Goal: Task Accomplishment & Management: Use online tool/utility

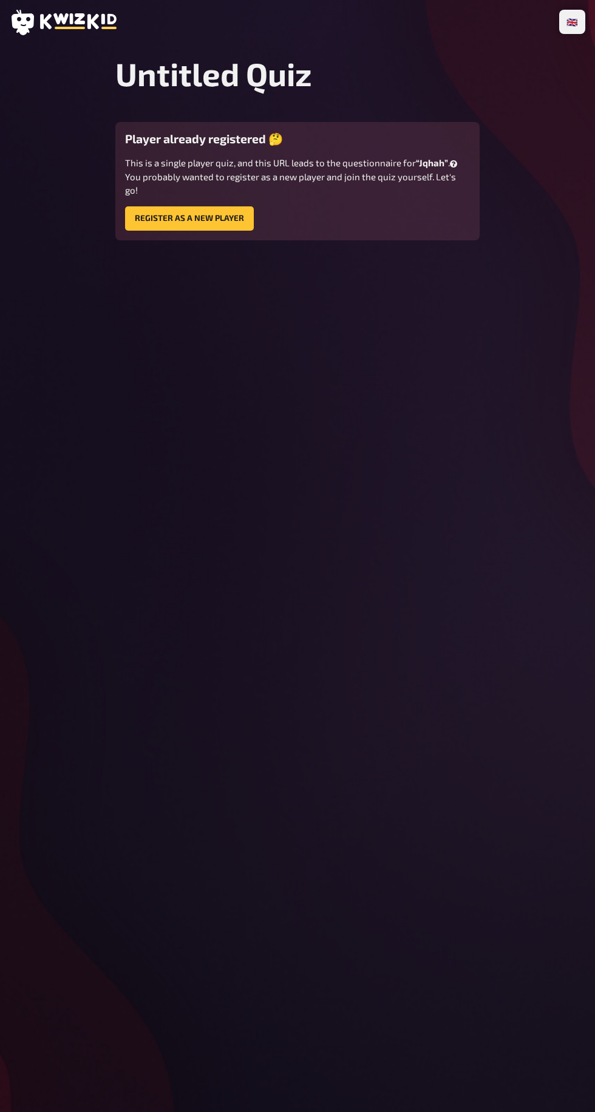
click at [66, 28] on rect at bounding box center [70, 28] width 30 height 2
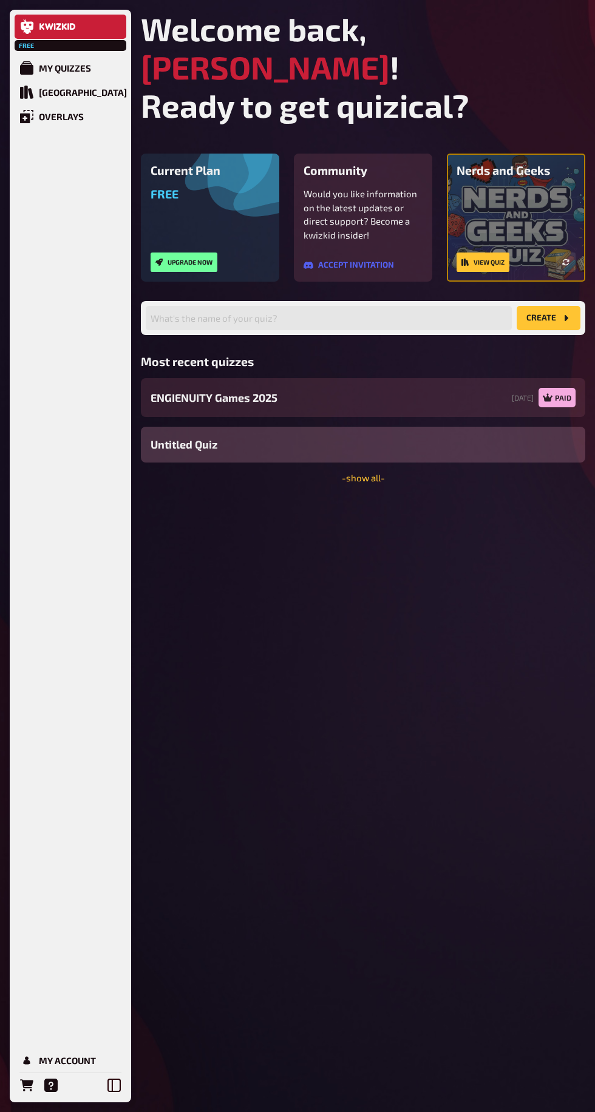
click at [389, 385] on div "ENGIENUITY Games 2025 24/09/2025 Paid" at bounding box center [363, 397] width 444 height 39
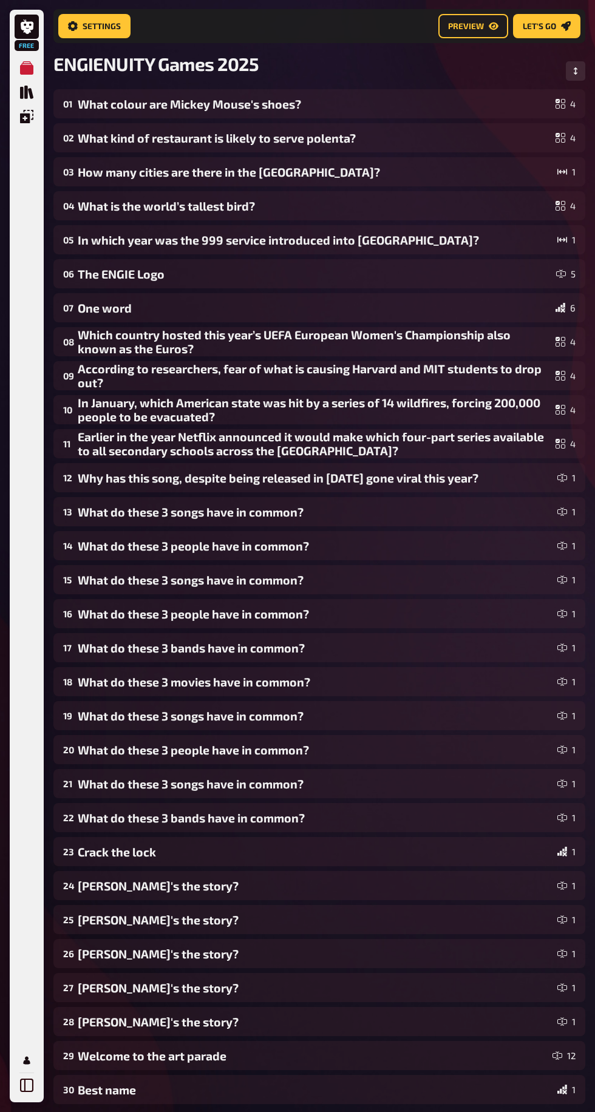
scroll to position [50, 0]
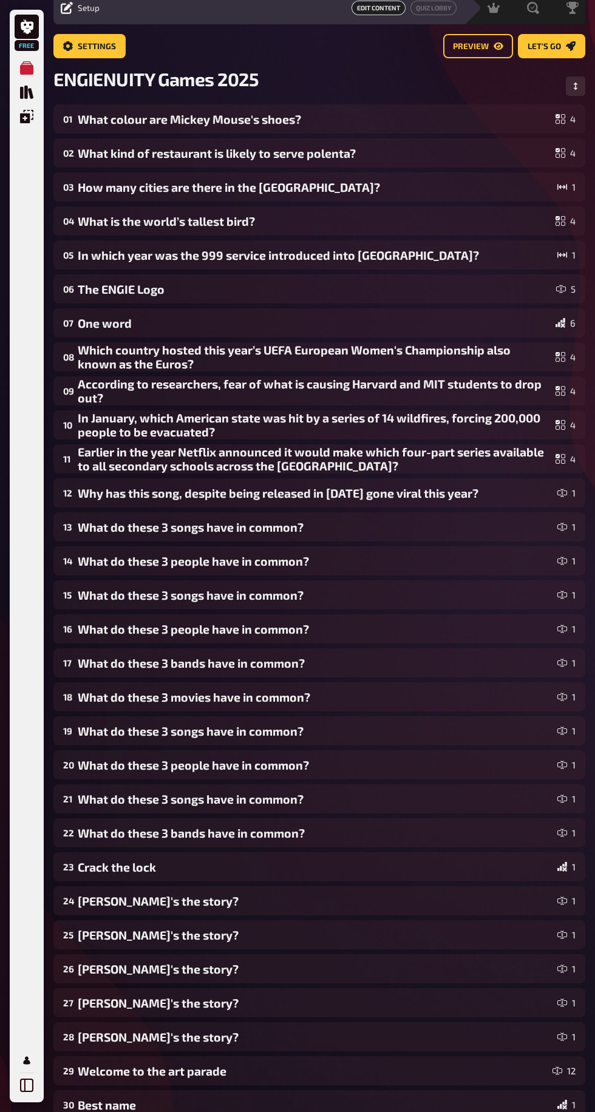
click at [413, 118] on div "What colour are Mickey Mouse's shoes?" at bounding box center [314, 119] width 473 height 14
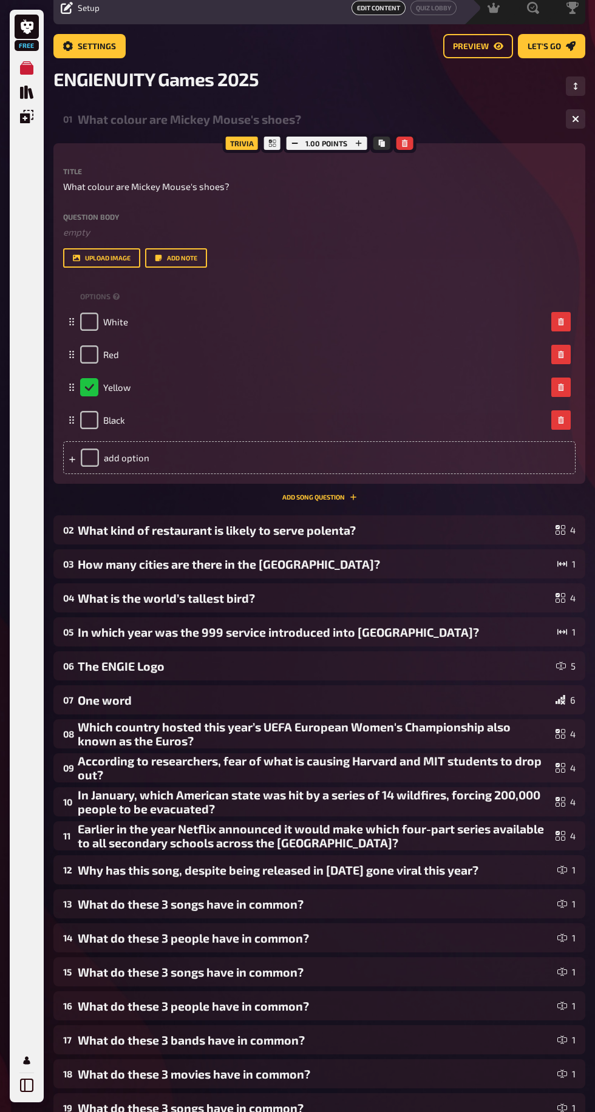
click at [427, 537] on div "What kind of restaurant is likely to serve polenta?" at bounding box center [314, 530] width 473 height 14
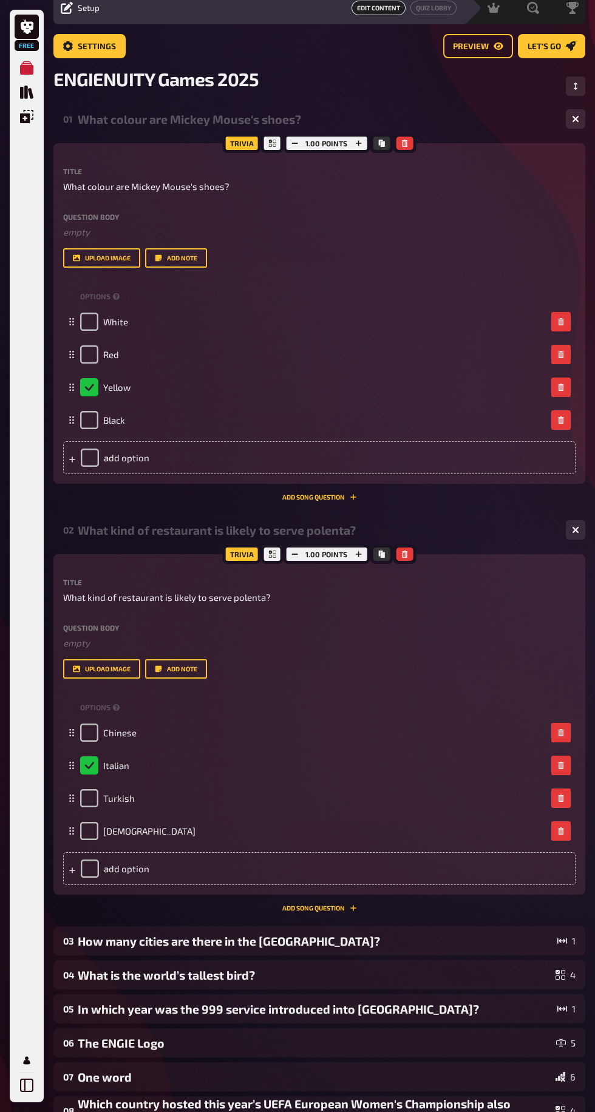
click at [413, 948] on div "How many cities are there in the UK?" at bounding box center [315, 941] width 475 height 14
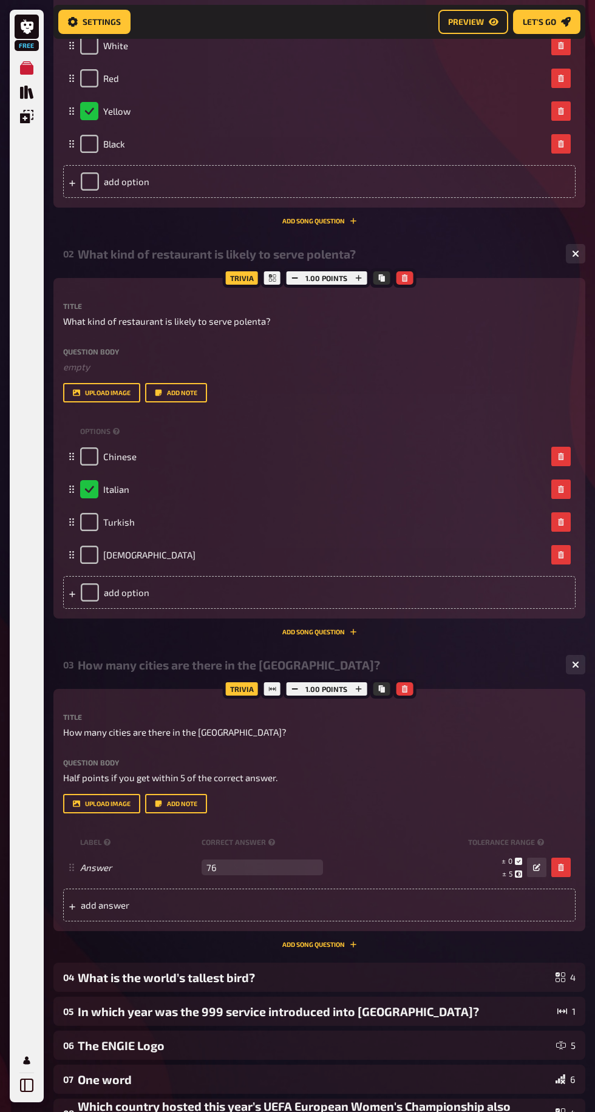
scroll to position [337, 0]
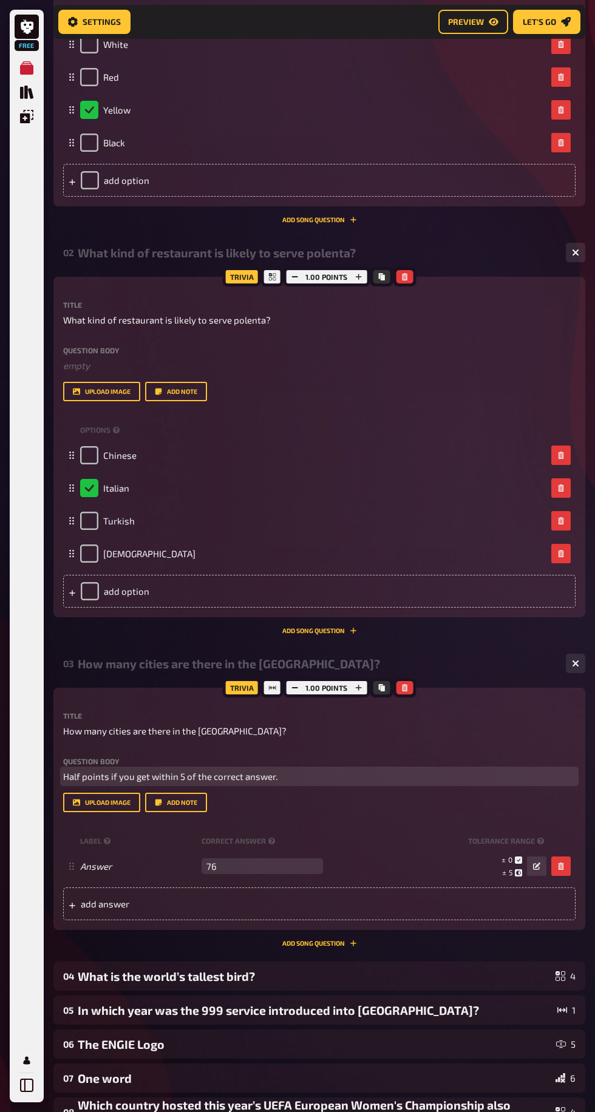
click at [277, 782] on span "Half points if you get within 5 of the correct answer." at bounding box center [170, 776] width 214 height 11
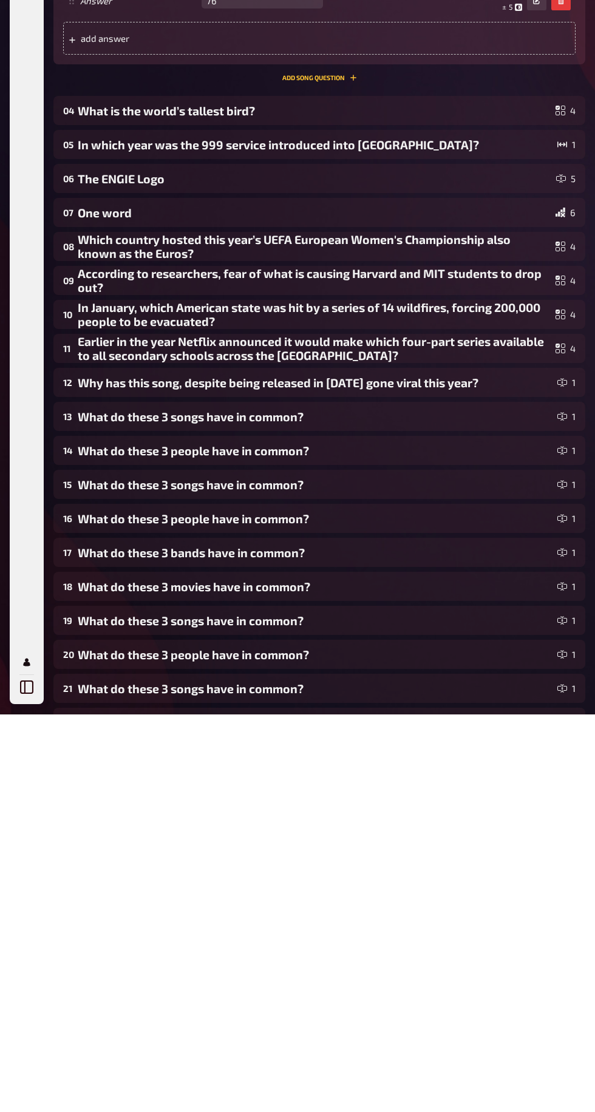
scroll to position [804, 0]
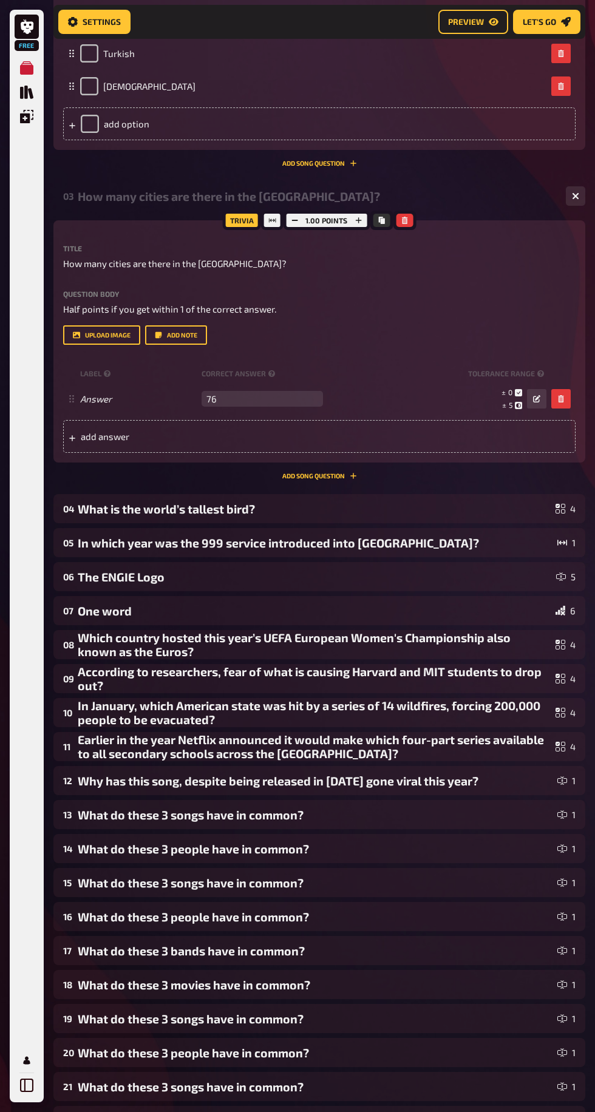
click at [504, 410] on small "± 5" at bounding box center [512, 405] width 20 height 10
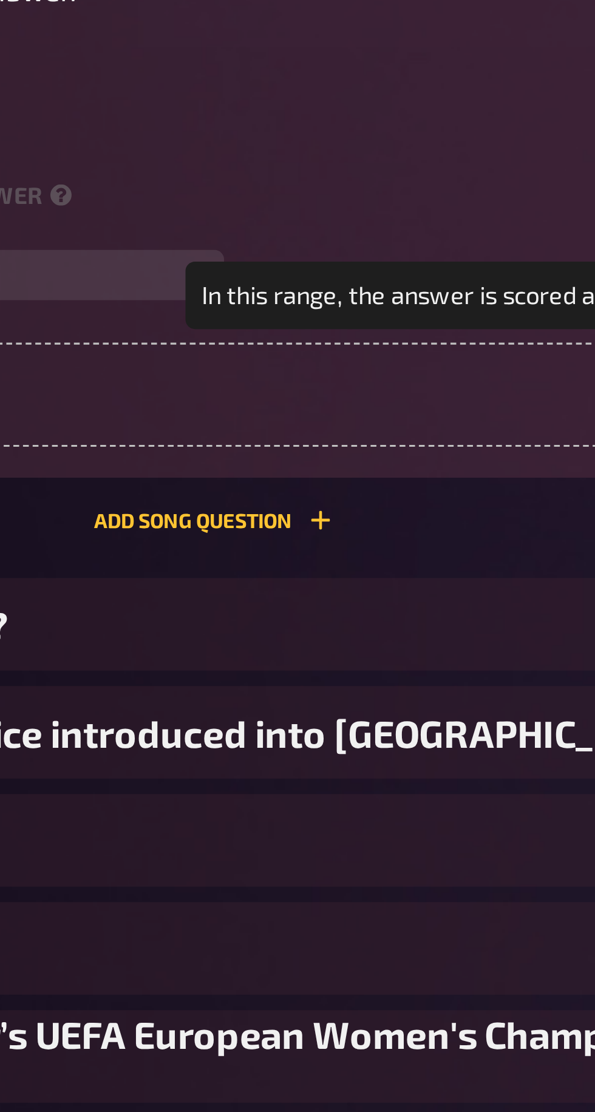
scroll to position [802, 0]
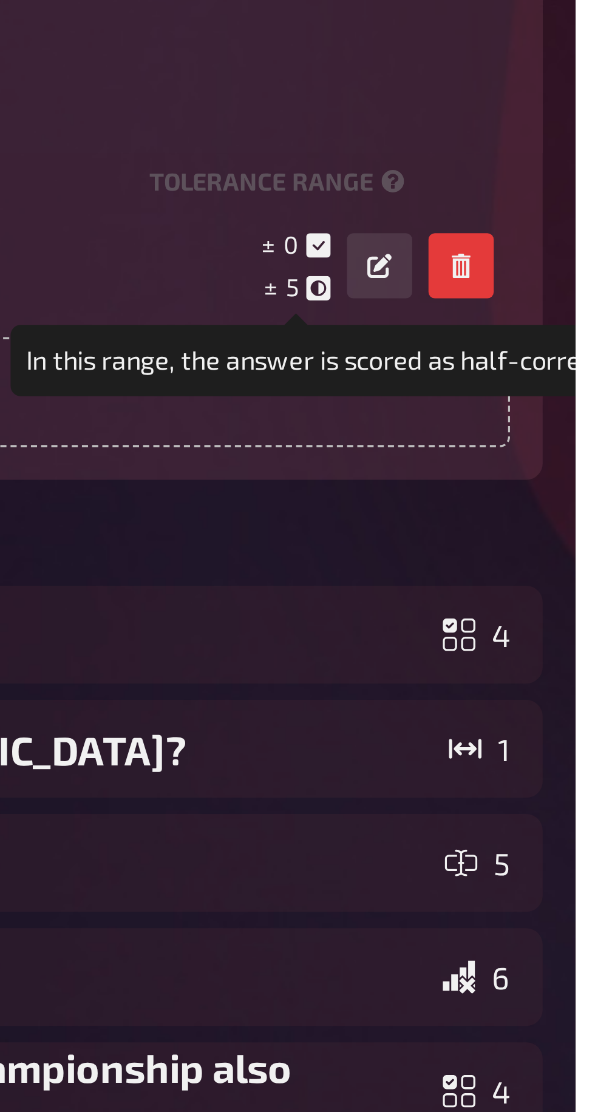
click at [507, 413] on small "± 5" at bounding box center [512, 407] width 20 height 10
click at [538, 405] on icon "button" at bounding box center [536, 400] width 7 height 7
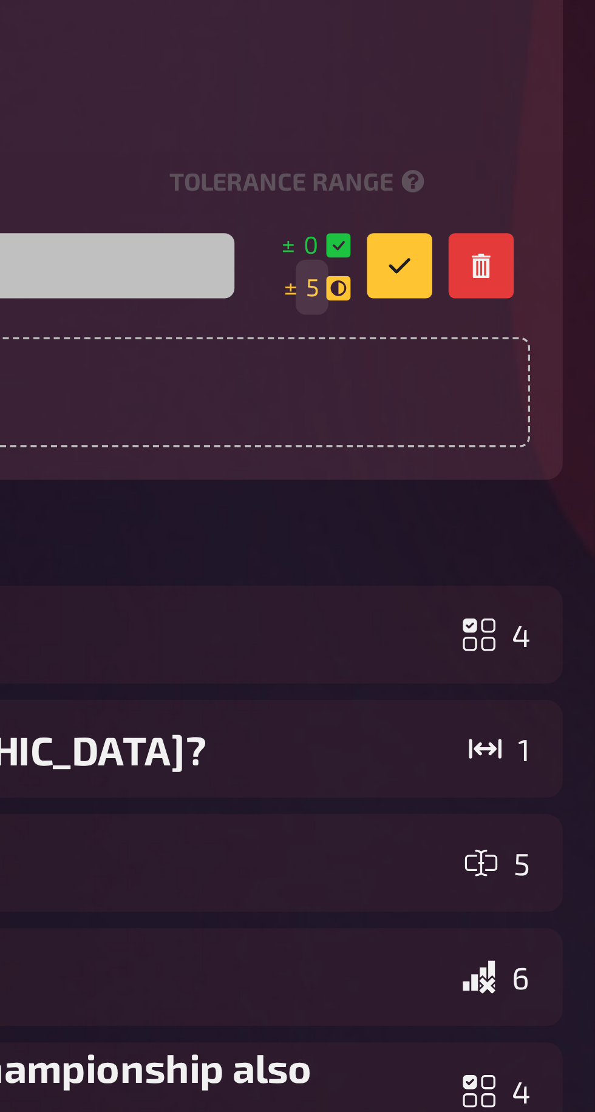
click at [509, 413] on span "5" at bounding box center [511, 407] width 4 height 10
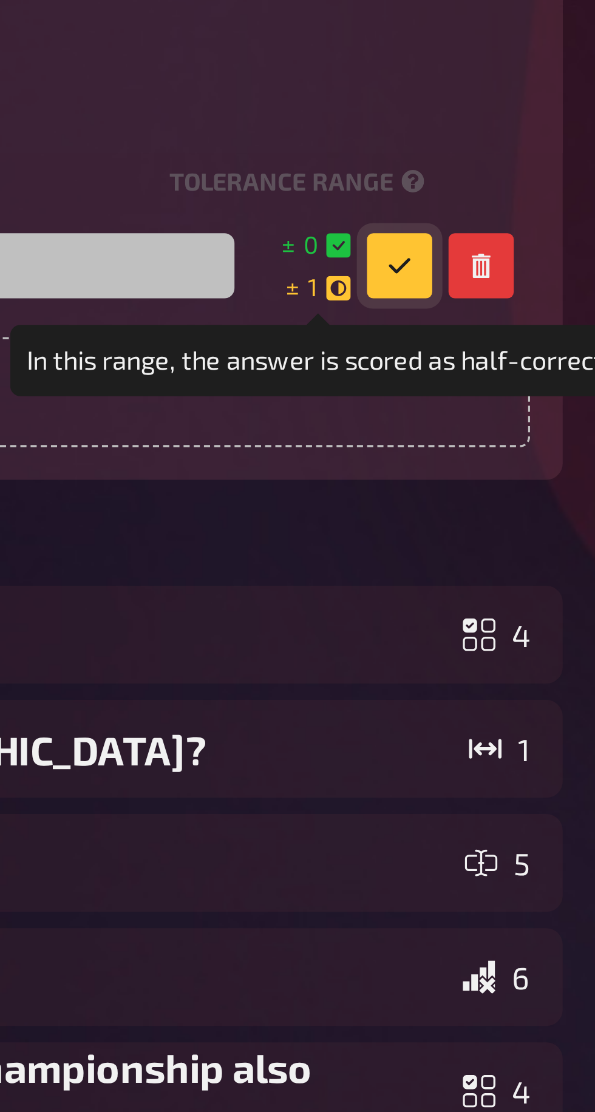
click at [532, 411] on button "button" at bounding box center [536, 400] width 19 height 19
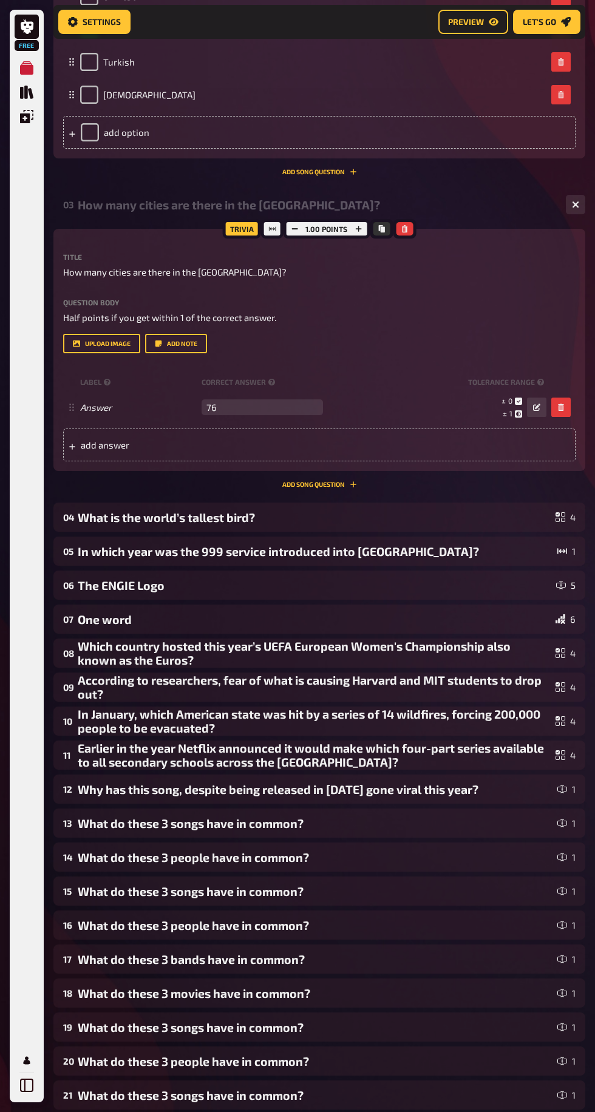
scroll to position [795, 0]
click at [513, 525] on div "What is the world’s tallest bird?" at bounding box center [314, 518] width 473 height 14
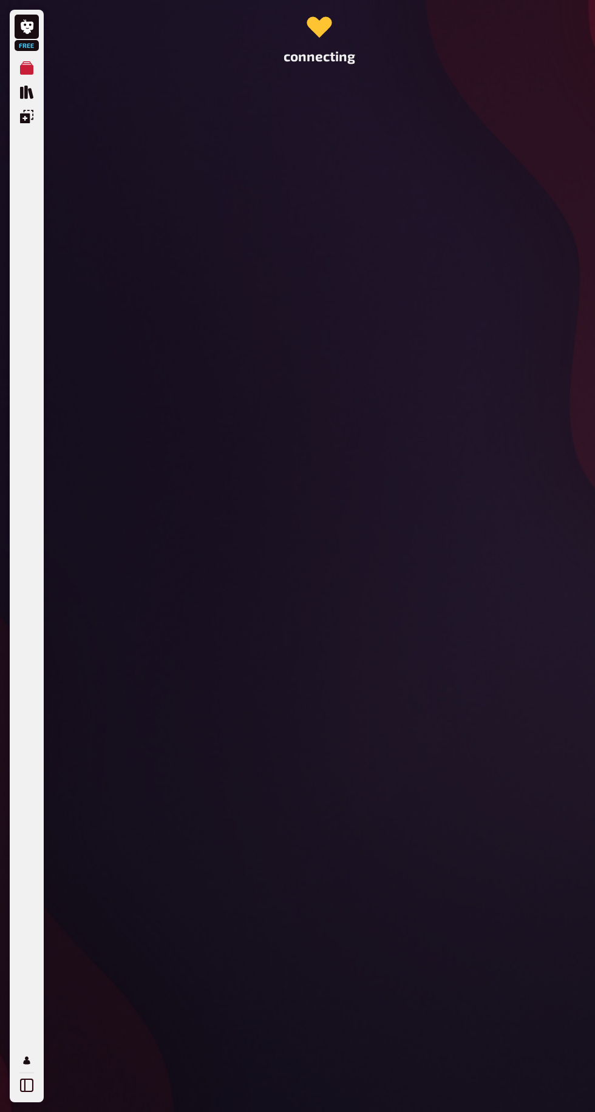
scroll to position [0, 0]
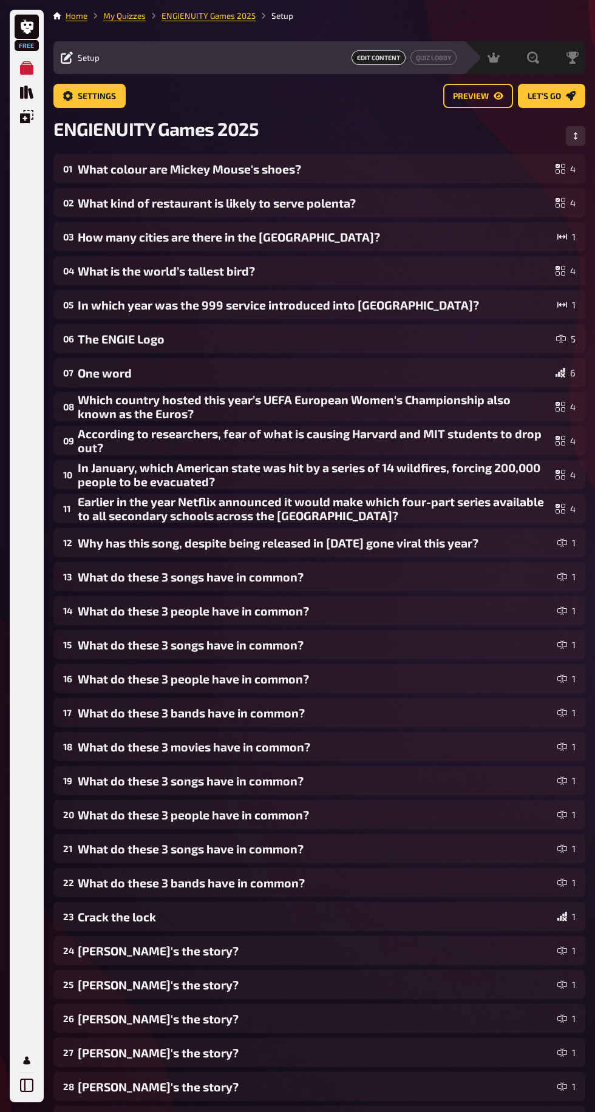
click at [450, 242] on div "How many cities are there in the UK?" at bounding box center [315, 237] width 475 height 14
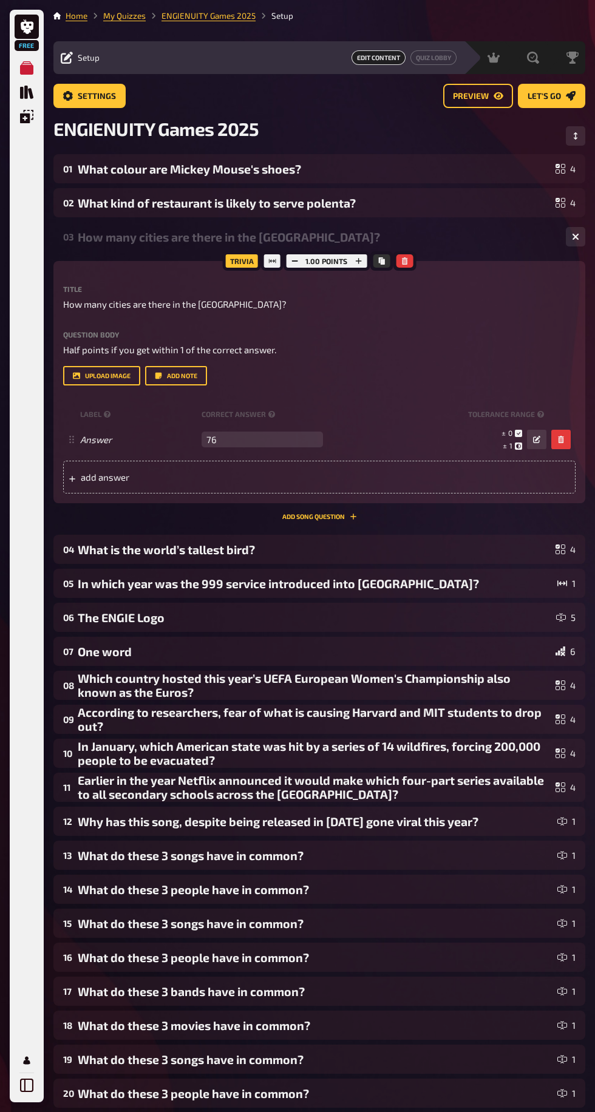
click at [472, 556] on div "What is the world’s tallest bird?" at bounding box center [314, 550] width 473 height 14
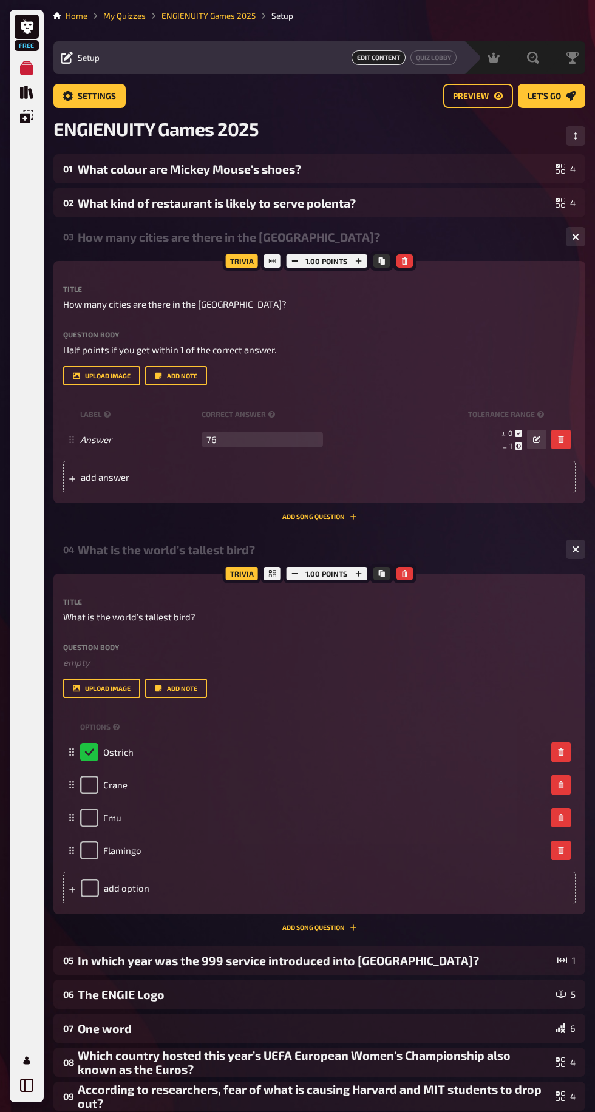
click at [425, 967] on div "In which year was the 999 service introduced into Britain?" at bounding box center [315, 960] width 475 height 14
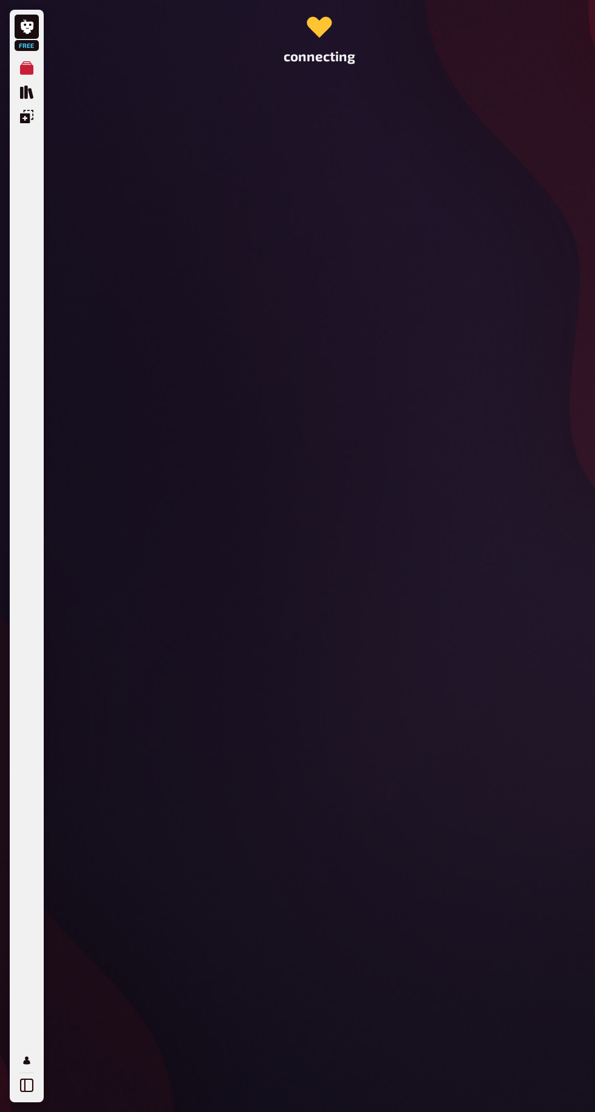
scroll to position [55, 0]
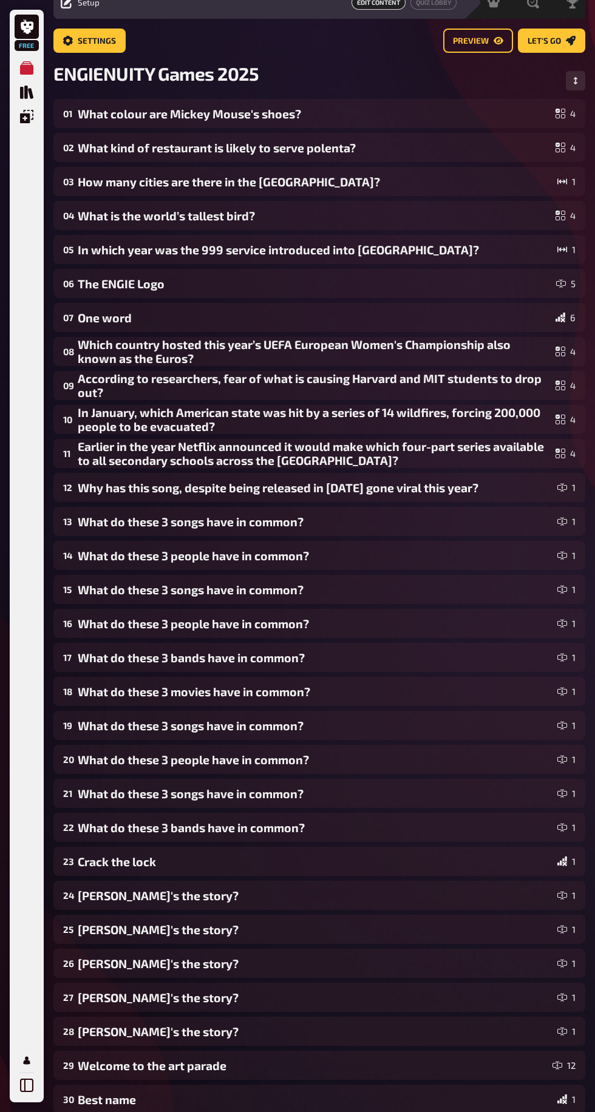
click at [461, 246] on div "In which year was the 999 service introduced into Britain?" at bounding box center [315, 250] width 475 height 14
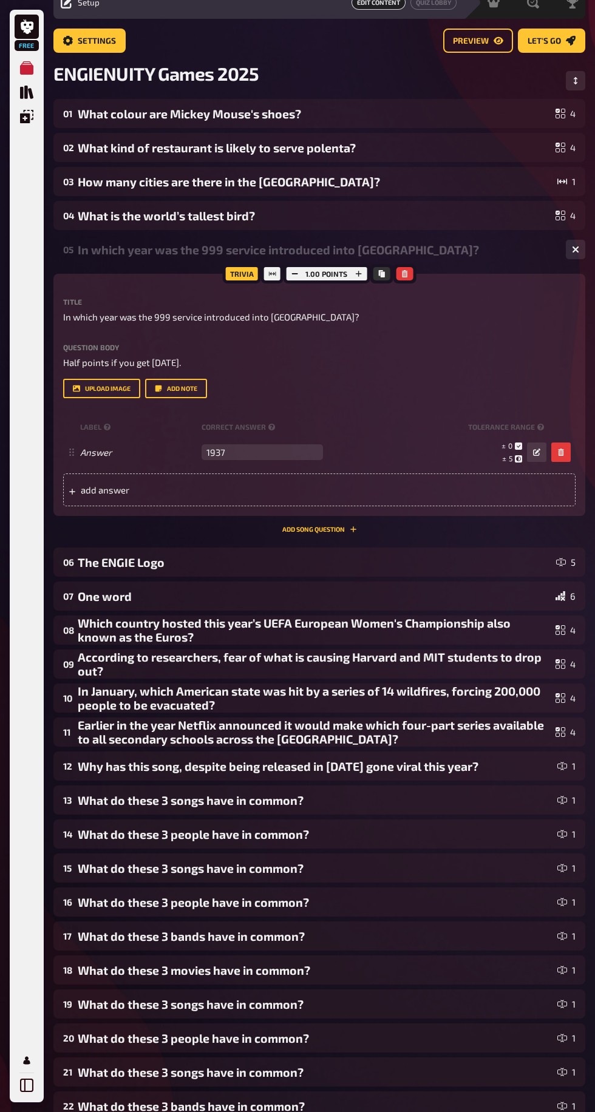
click at [447, 562] on div "06 The ENGIE Logo 5" at bounding box center [319, 561] width 532 height 29
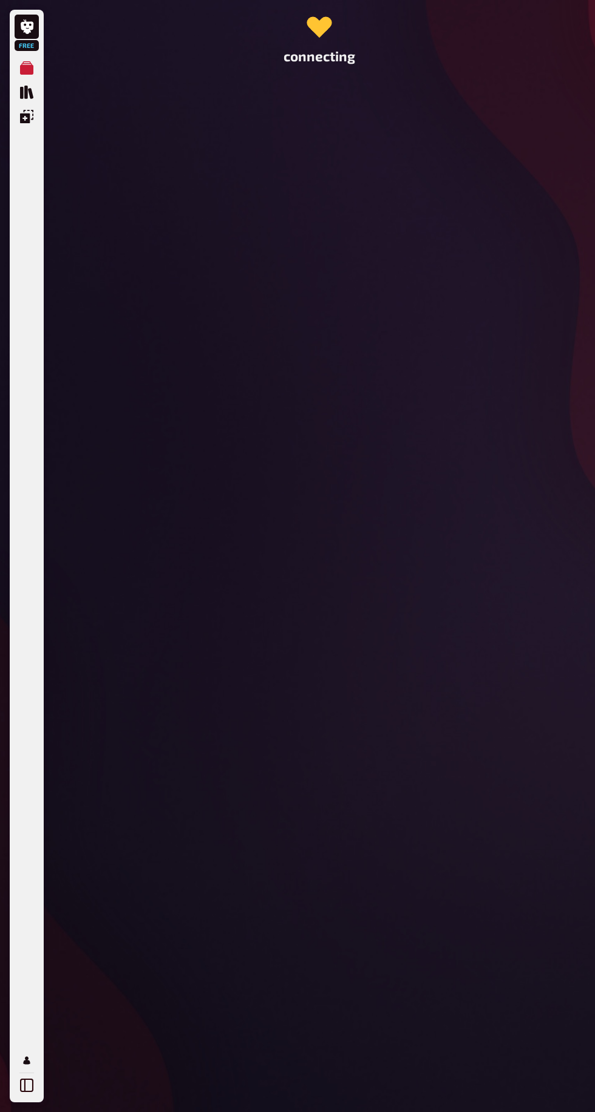
scroll to position [0, 0]
